Goal: Information Seeking & Learning: Check status

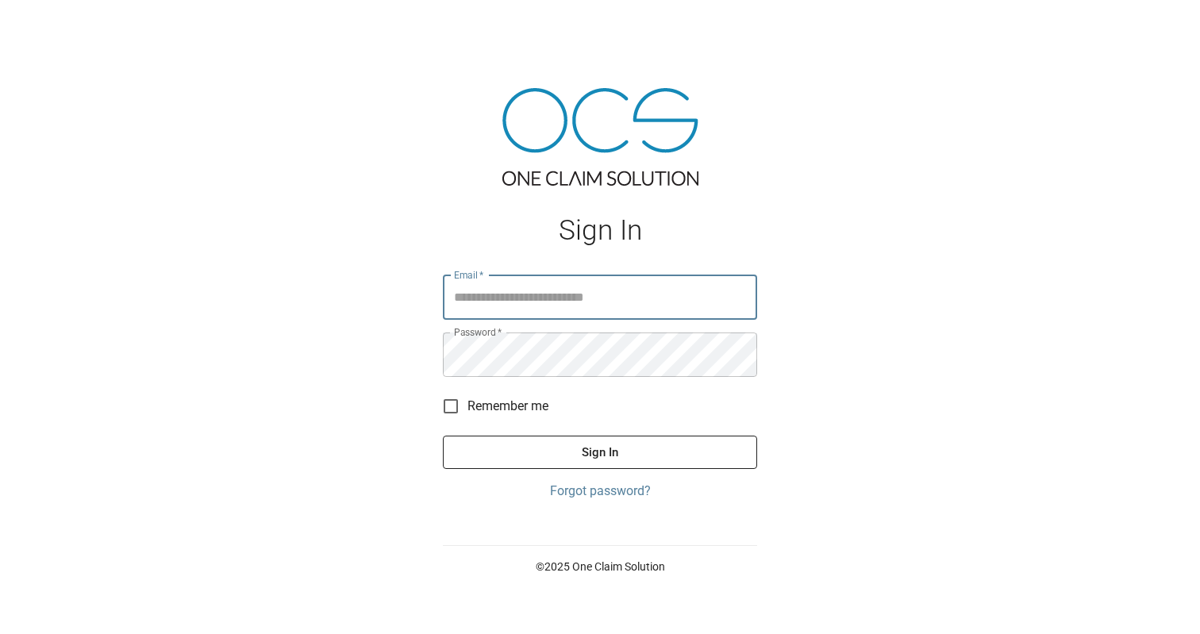
type input "**********"
click at [600, 452] on button "Sign In" at bounding box center [600, 452] width 314 height 33
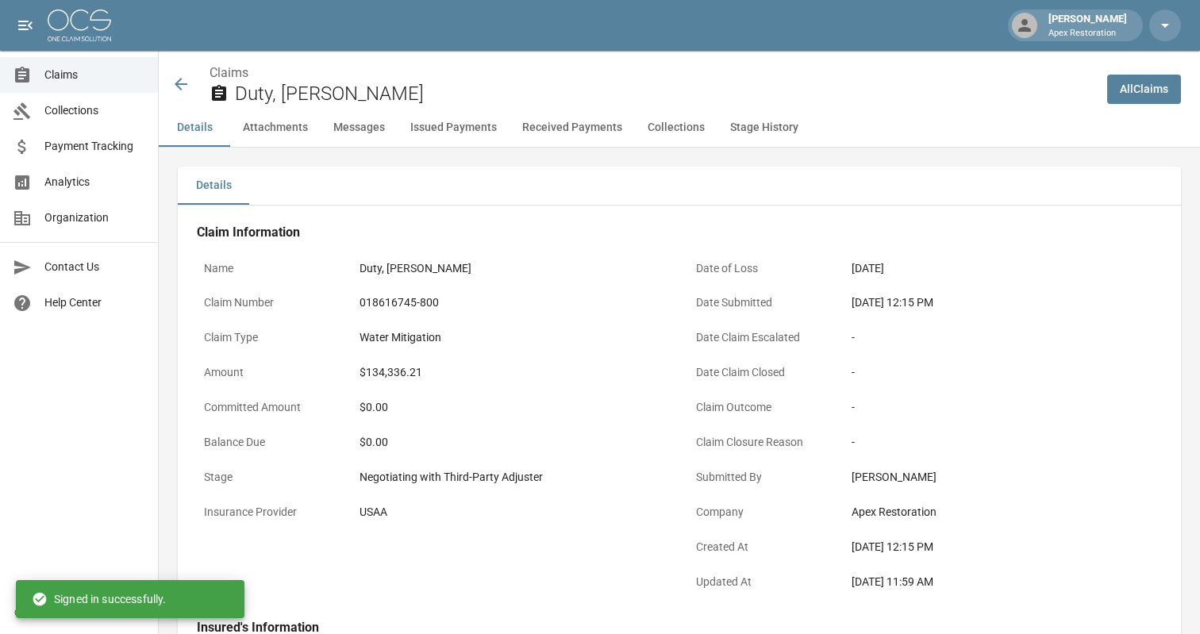
click at [183, 83] on icon at bounding box center [181, 84] width 13 height 13
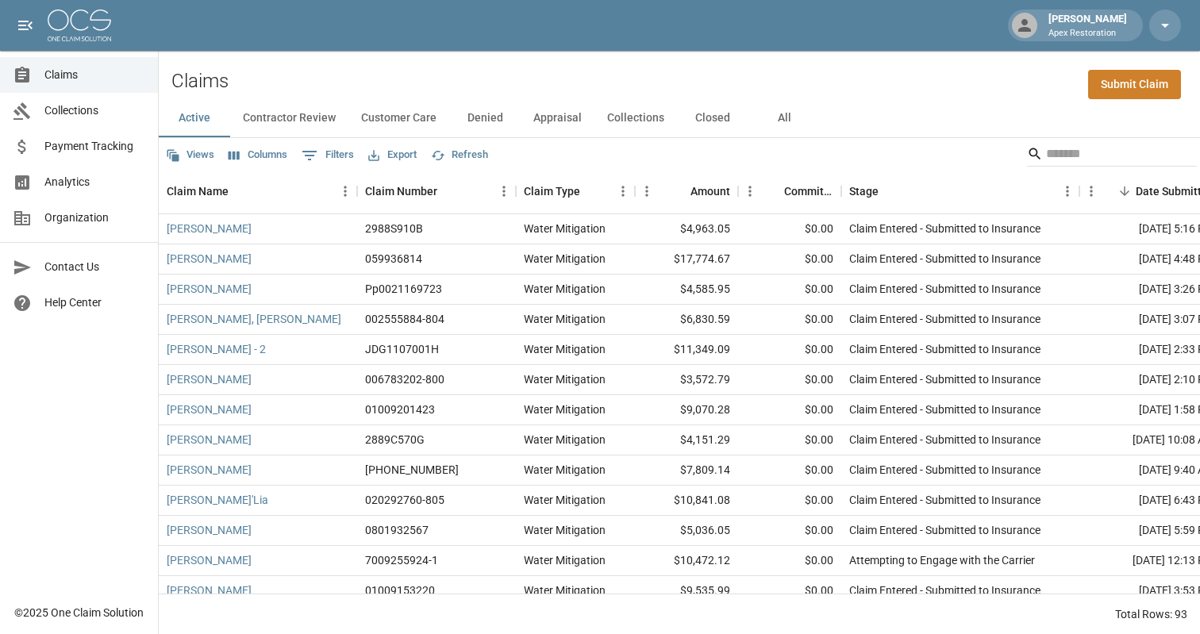
click at [92, 33] on img at bounding box center [80, 26] width 64 height 32
click at [695, 56] on div "Claims Submit Claim" at bounding box center [679, 75] width 1041 height 48
click at [445, 155] on icon "button" at bounding box center [438, 155] width 14 height 14
click at [1046, 152] on input "Search" at bounding box center [1109, 153] width 127 height 25
click at [916, 76] on div "Claims Submit Claim" at bounding box center [679, 75] width 1041 height 48
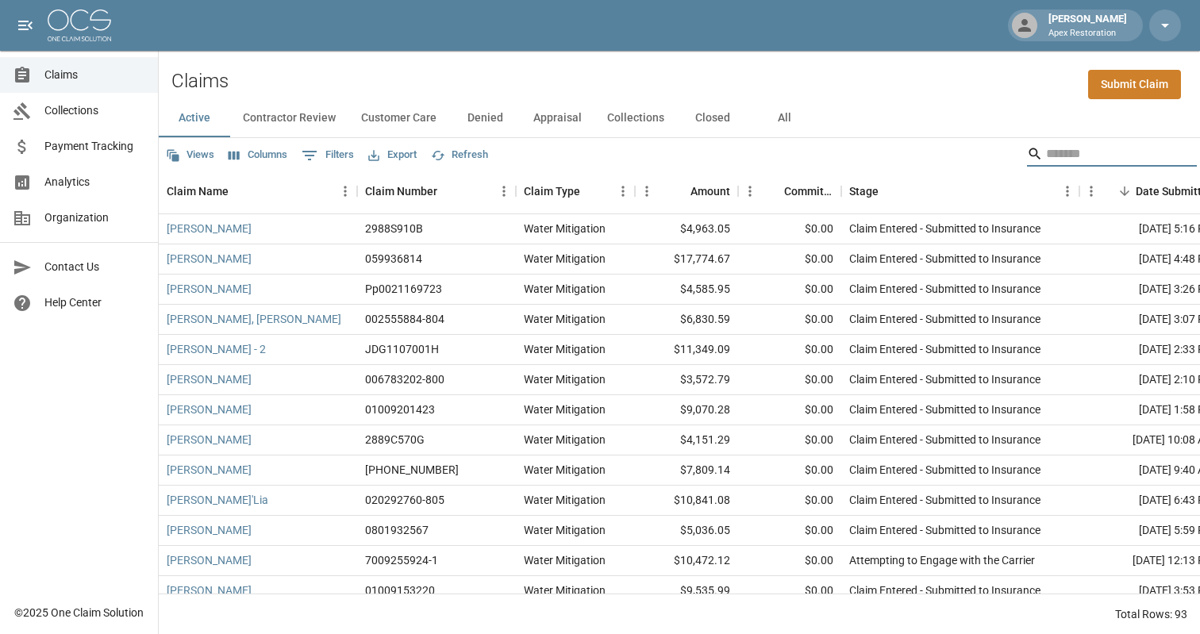
click at [1072, 160] on input "Search" at bounding box center [1109, 153] width 127 height 25
type input "*******"
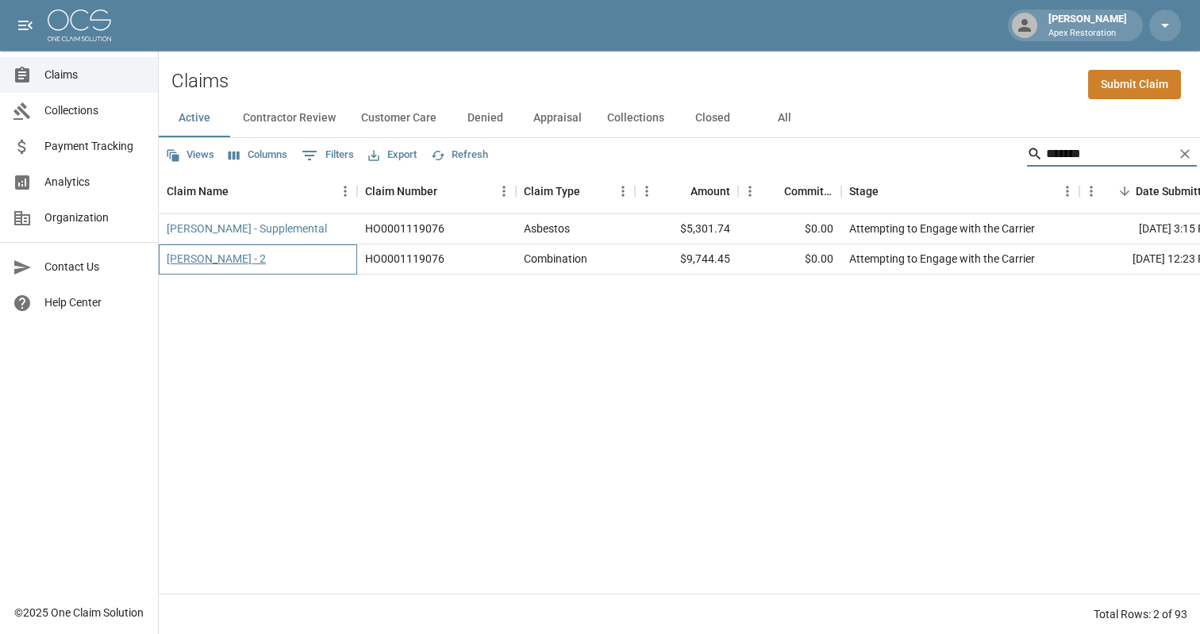
click at [204, 259] on link "Angelos, Harry - 2" at bounding box center [216, 259] width 99 height 16
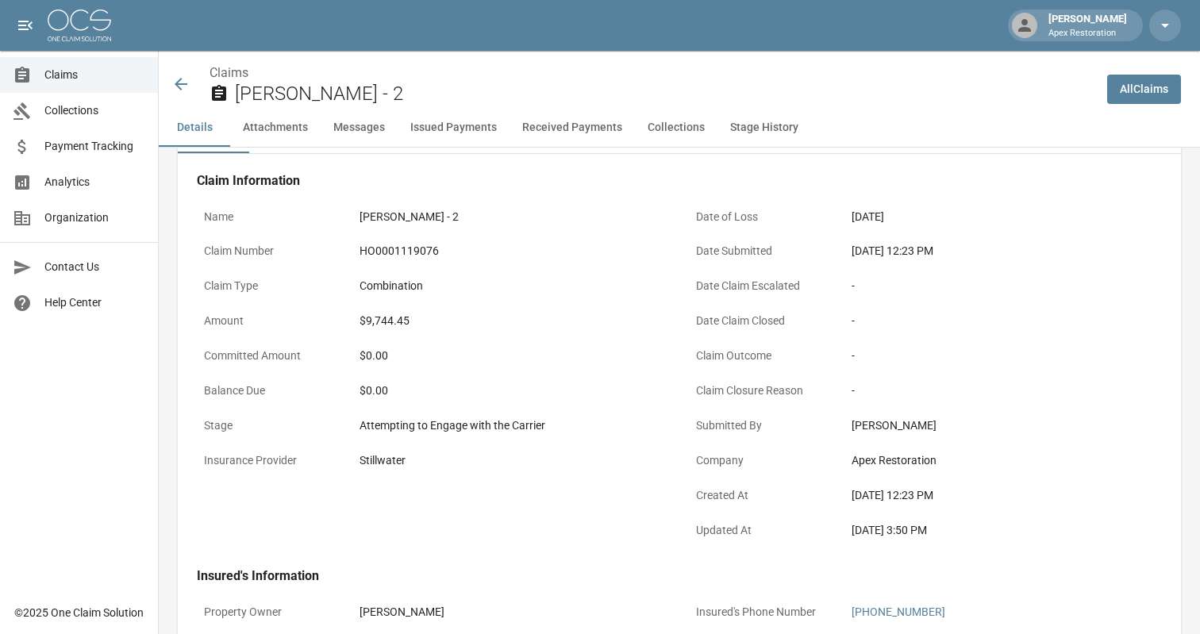
scroll to position [26, 0]
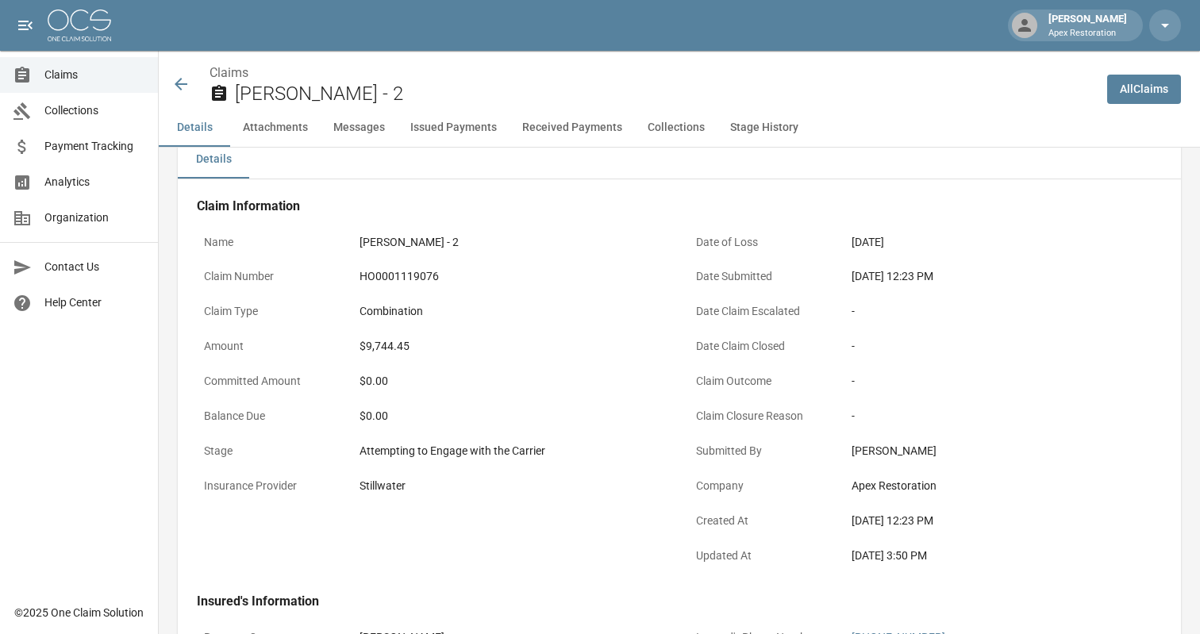
click at [180, 81] on icon at bounding box center [180, 84] width 19 height 19
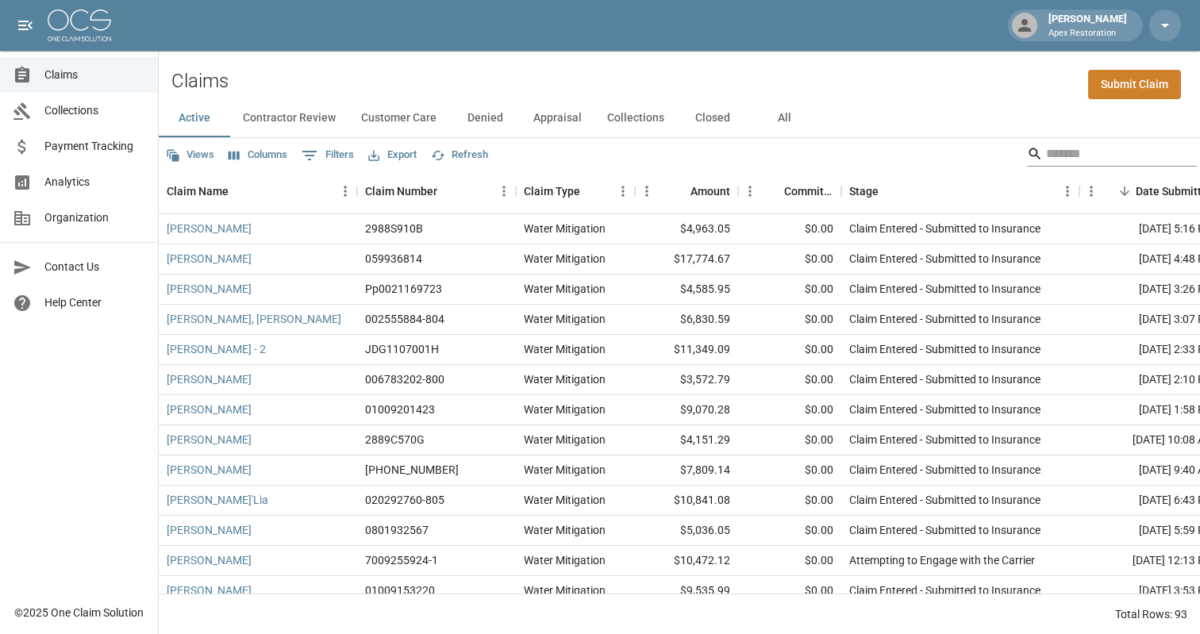
click at [1060, 159] on input "Search" at bounding box center [1109, 153] width 127 height 25
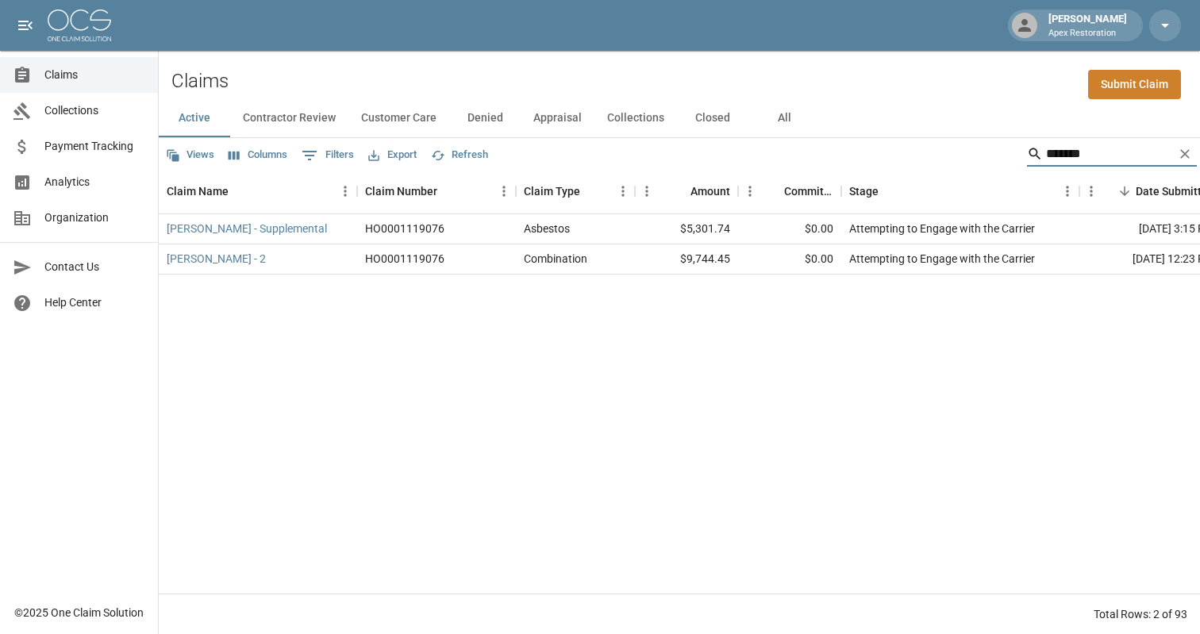
type input "*******"
click at [797, 119] on button "All" at bounding box center [784, 118] width 71 height 38
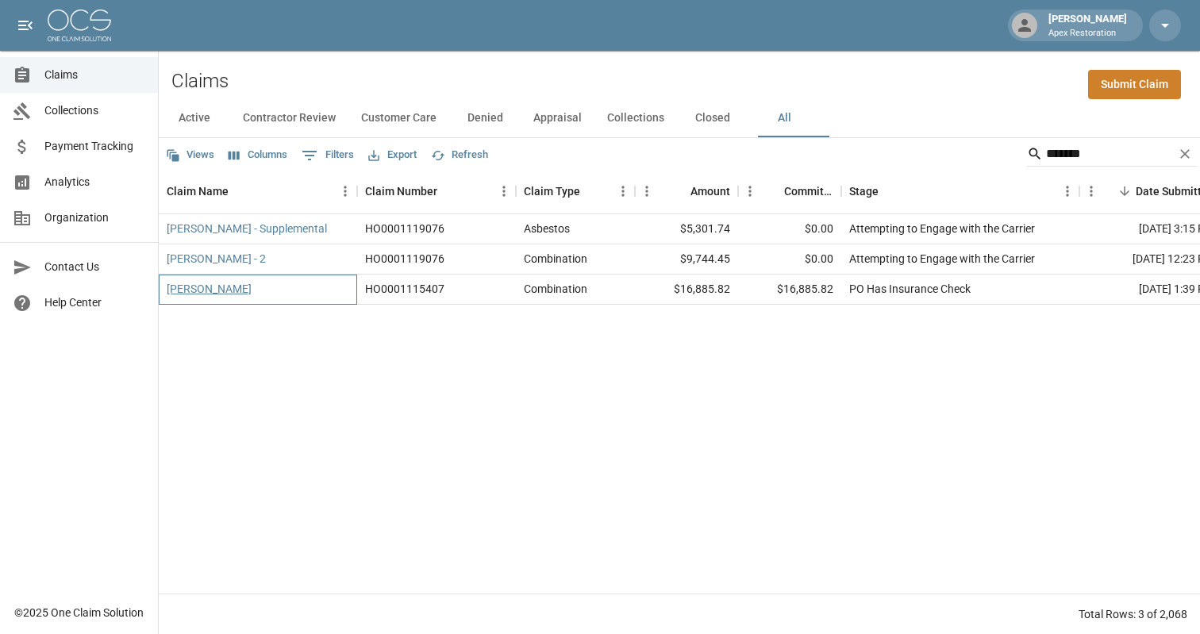
click at [204, 292] on link "Angelos, Harry" at bounding box center [209, 289] width 85 height 16
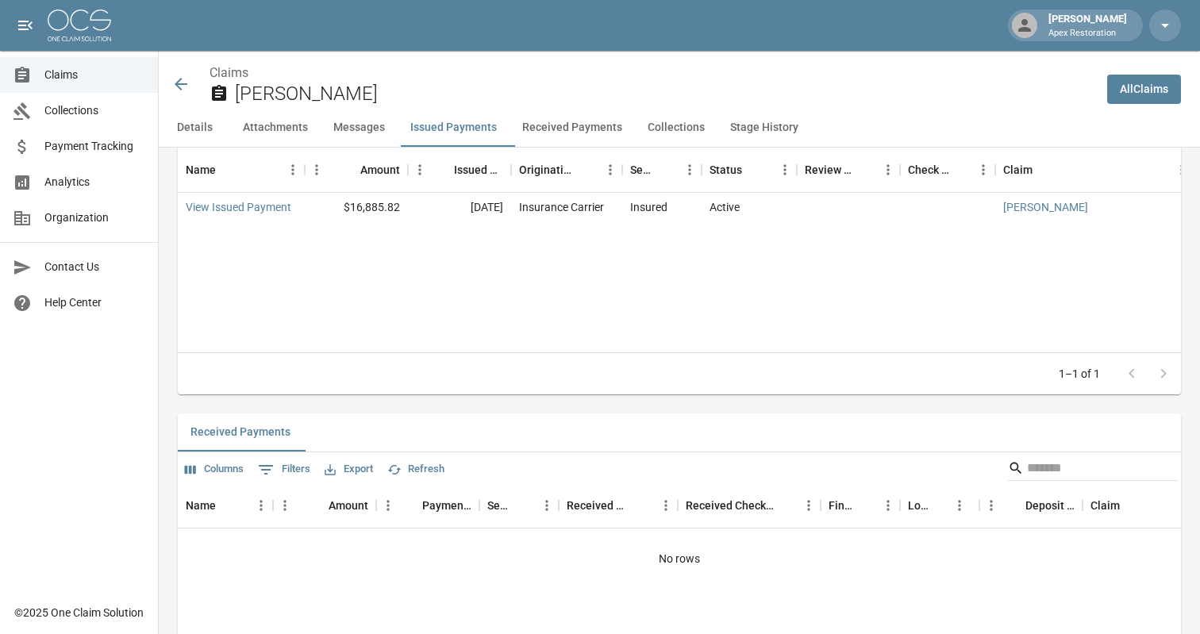
scroll to position [1712, 0]
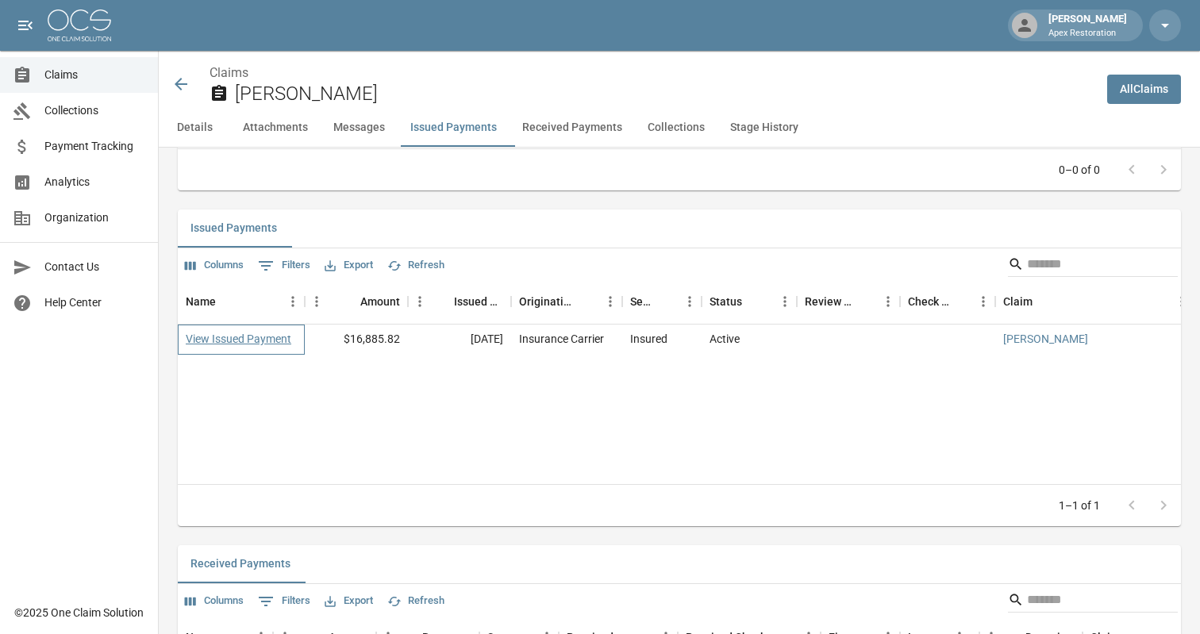
click at [283, 341] on link "View Issued Payment" at bounding box center [239, 339] width 106 height 16
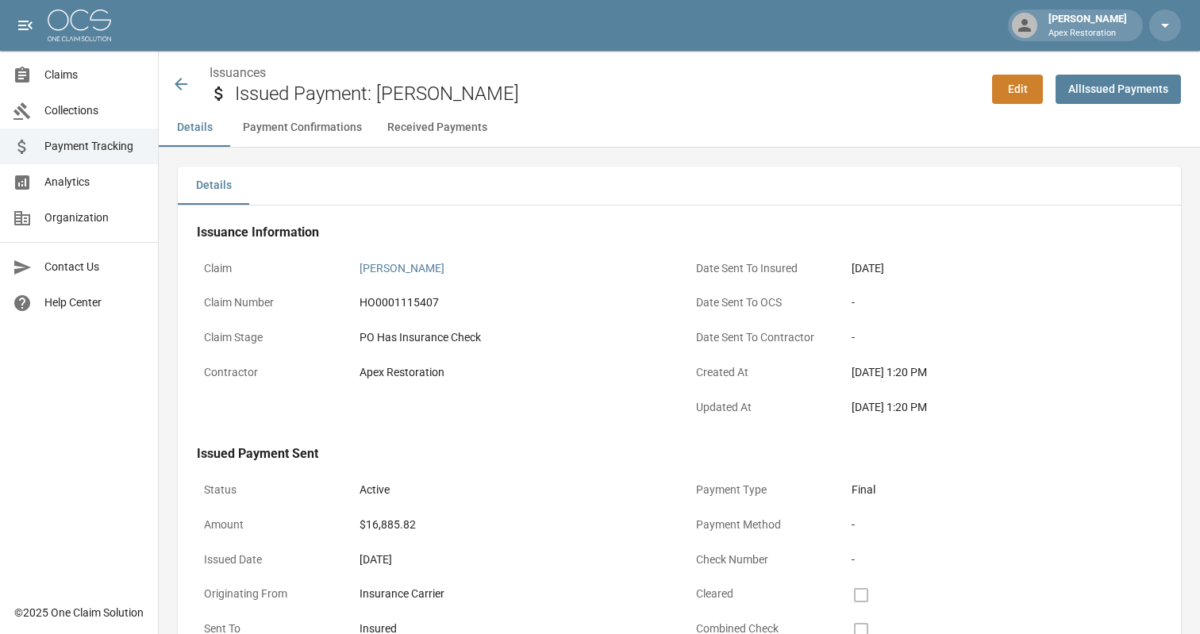
click at [186, 86] on icon at bounding box center [180, 84] width 19 height 19
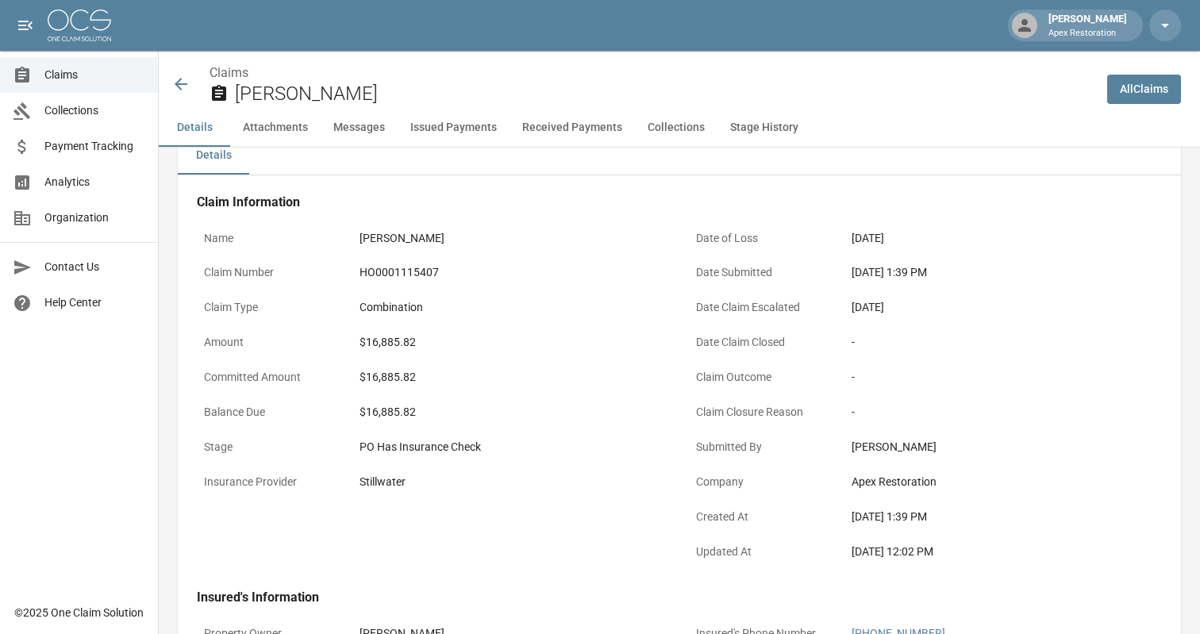
scroll to position [23, 0]
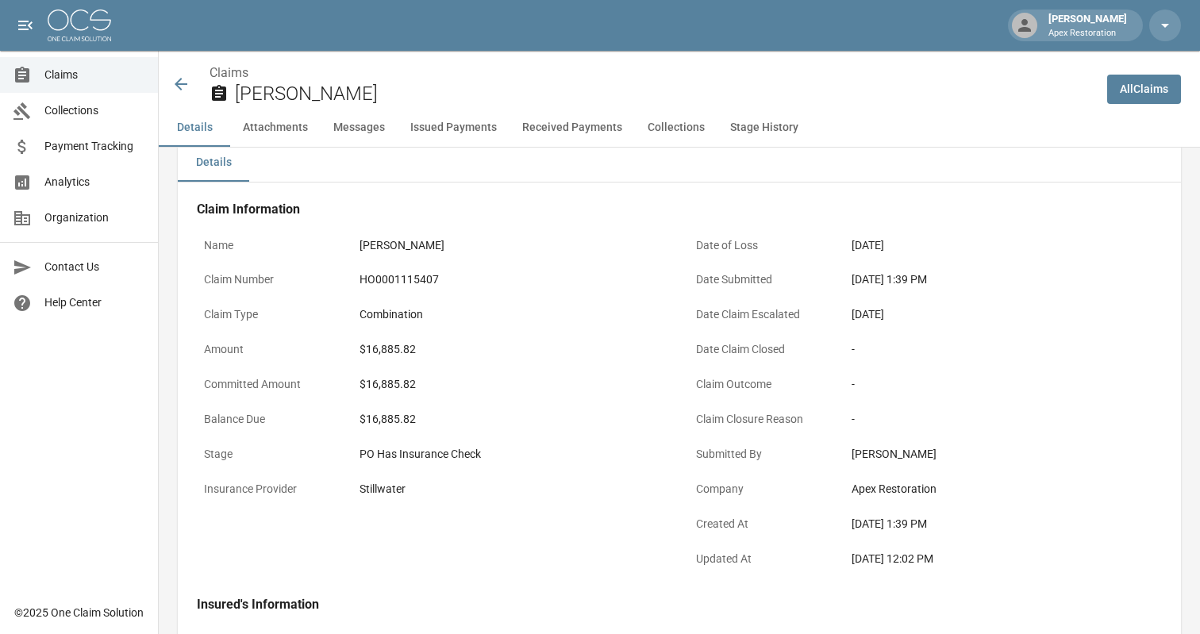
click at [577, 132] on button "Received Payments" at bounding box center [572, 128] width 125 height 38
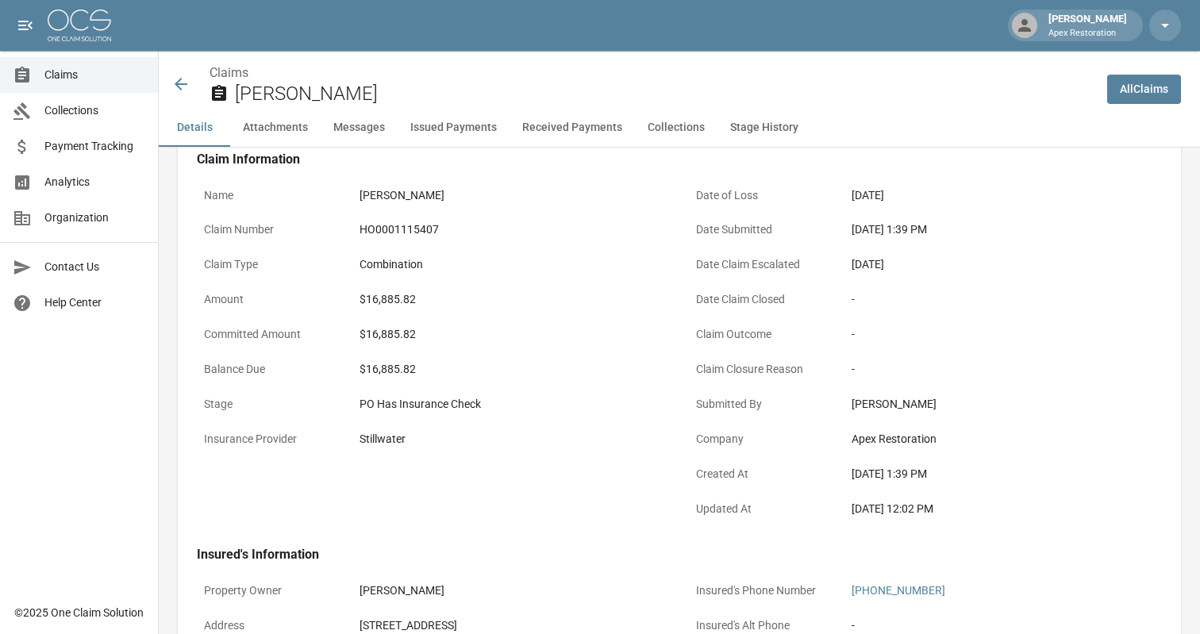
scroll to position [67, 0]
